Goal: Navigation & Orientation: Go to known website

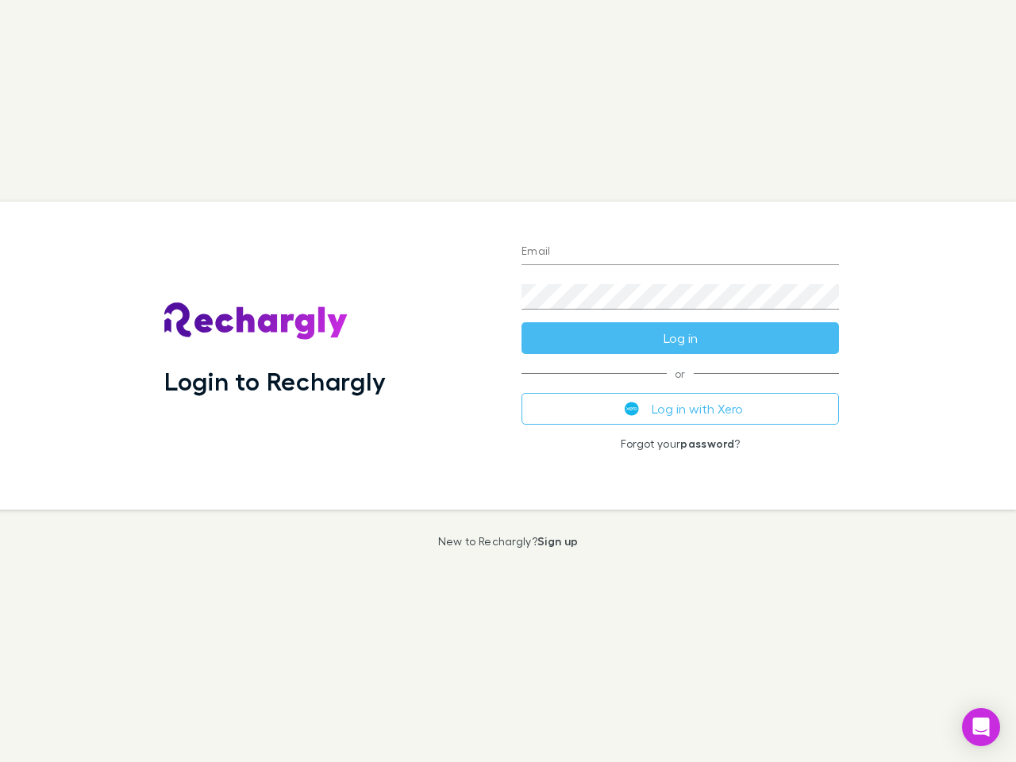
click at [508, 381] on div "Login to Rechargly" at bounding box center [330, 356] width 357 height 308
click at [681, 253] on input "Email" at bounding box center [681, 252] width 318 height 25
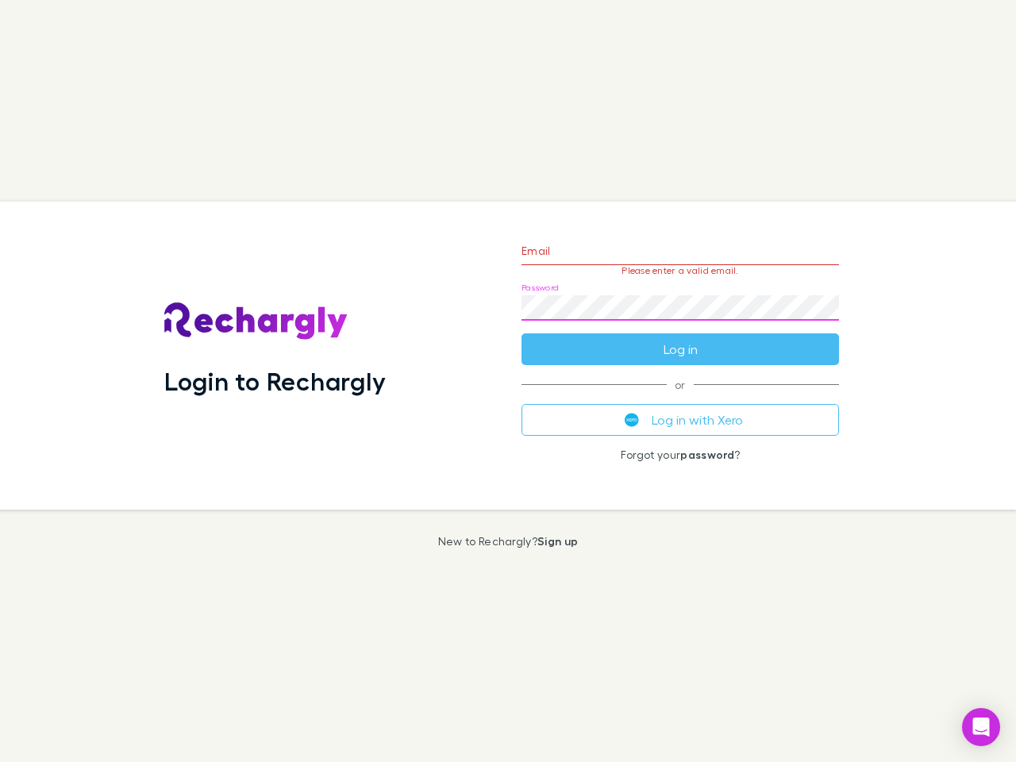
click at [681, 338] on form "Email Please enter a valid email. Password Log in" at bounding box center [681, 296] width 318 height 138
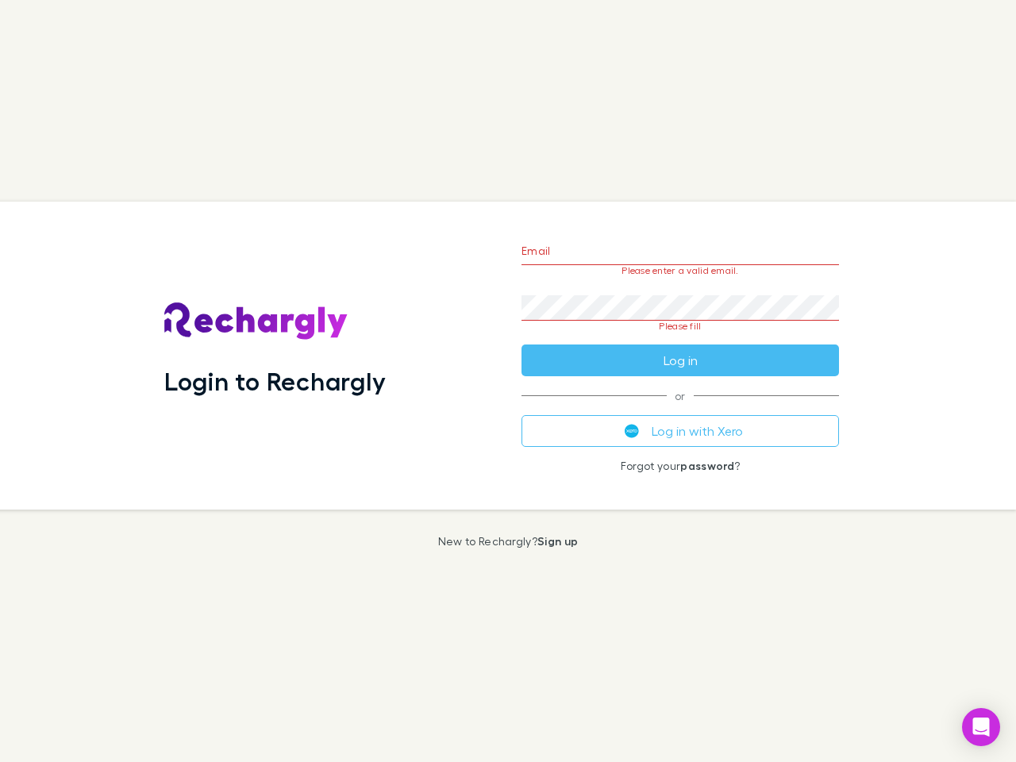
click at [681, 409] on div "Email Please enter a valid email. Password Please fill Log in or Log in with Xe…" at bounding box center [680, 356] width 343 height 308
click at [982, 727] on icon "Open Intercom Messenger" at bounding box center [982, 727] width 17 height 19
